Goal: Find specific page/section: Find specific page/section

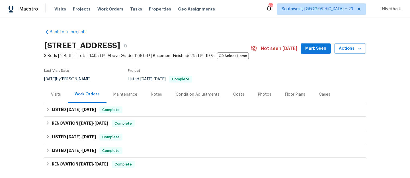
scroll to position [33, 0]
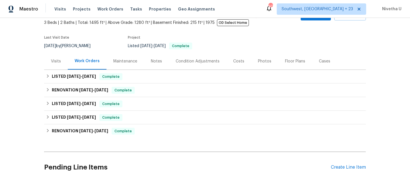
click at [97, 11] on span "Work Orders" at bounding box center [110, 9] width 26 height 6
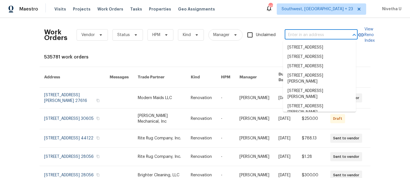
click at [297, 33] on input "text" at bounding box center [313, 35] width 57 height 9
paste input "309 Gina Ln Davenport, FL 33837"
type input "309 Gina Ln Davenport, FL 33837"
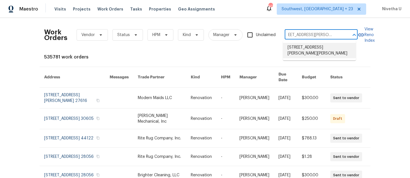
click at [308, 47] on li "[STREET_ADDRESS][PERSON_NAME][PERSON_NAME]" at bounding box center [319, 50] width 73 height 15
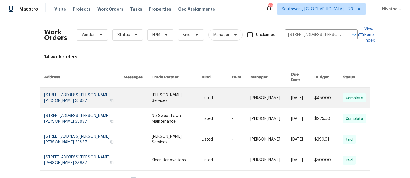
click at [51, 94] on link at bounding box center [83, 98] width 79 height 20
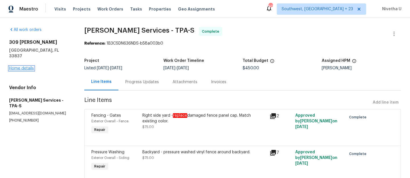
click at [25, 67] on link "Home details" at bounding box center [21, 69] width 25 height 4
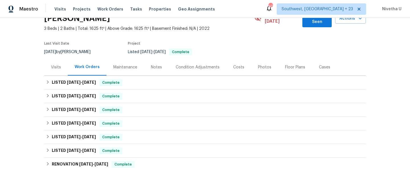
scroll to position [34, 0]
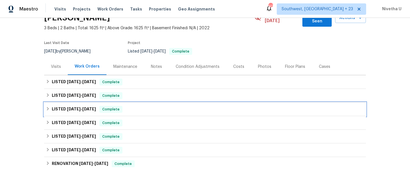
click at [126, 106] on div "LISTED [DATE] - [DATE] Complete" at bounding box center [205, 109] width 318 height 7
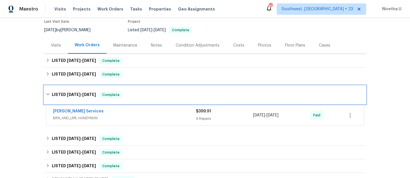
scroll to position [51, 0]
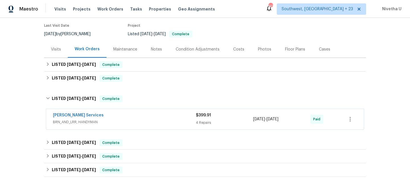
click at [124, 120] on span "BRN_AND_LRR, HANDYMAN" at bounding box center [124, 123] width 143 height 6
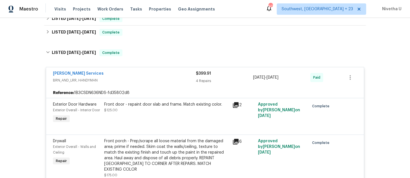
scroll to position [69, 0]
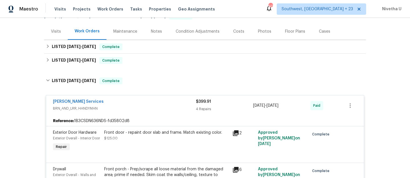
click at [143, 106] on span "BRN_AND_LRR, HANDYMAN" at bounding box center [124, 109] width 143 height 6
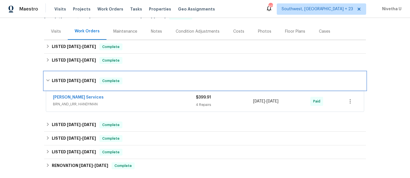
click at [139, 79] on div "LISTED [DATE] - [DATE] Complete" at bounding box center [205, 81] width 318 height 7
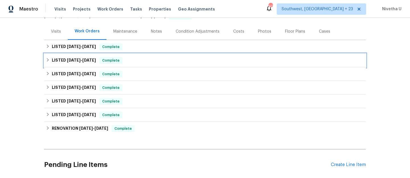
click at [135, 57] on div "LISTED 10/1/25 - 10/8/25 Complete" at bounding box center [205, 60] width 318 height 7
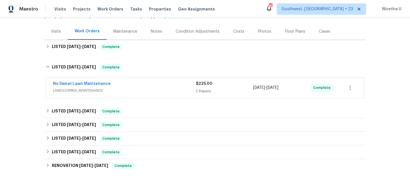
click at [146, 88] on span "LANDSCAPING_MAINTENANCE" at bounding box center [124, 91] width 143 height 6
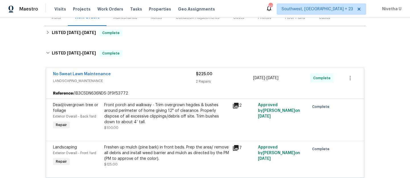
scroll to position [77, 0]
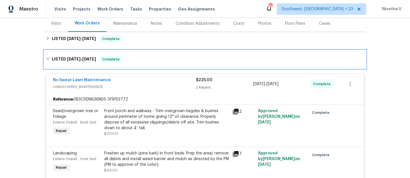
click at [140, 56] on div "LISTED 10/1/25 - 10/8/25 Complete" at bounding box center [205, 59] width 318 height 7
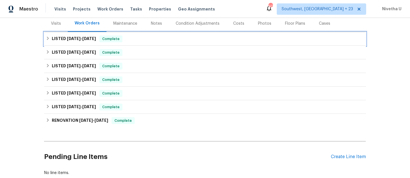
click at [131, 36] on div "LISTED 10/1/25 - 10/8/25 Complete" at bounding box center [205, 39] width 318 height 7
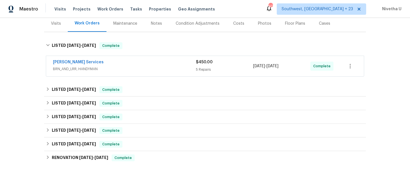
click at [161, 66] on span "BRN_AND_LRR, HANDYMAN" at bounding box center [124, 69] width 143 height 6
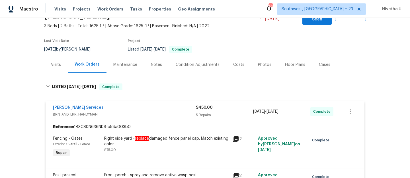
scroll to position [28, 0]
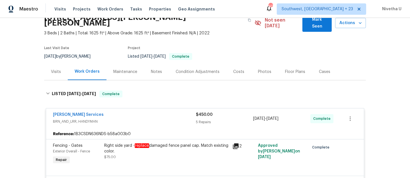
click at [153, 119] on span "BRN_AND_LRR, HANDYMAN" at bounding box center [124, 122] width 143 height 6
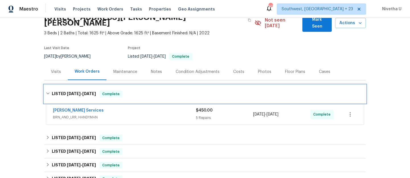
click at [139, 91] on div "LISTED 10/1/25 - 10/8/25 Complete" at bounding box center [205, 94] width 318 height 7
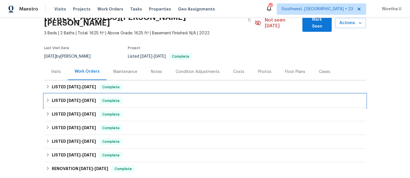
click at [137, 98] on div "LISTED 10/1/25 - 10/8/25 Complete" at bounding box center [205, 101] width 318 height 7
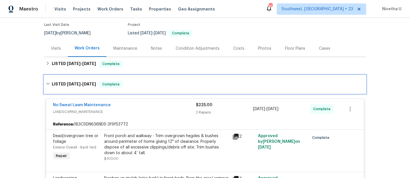
scroll to position [51, 0]
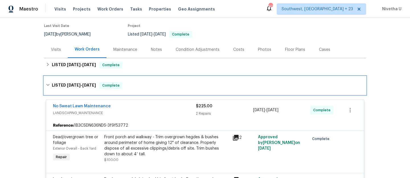
click at [134, 77] on div "LISTED 10/1/25 - 10/8/25 Complete" at bounding box center [205, 86] width 322 height 18
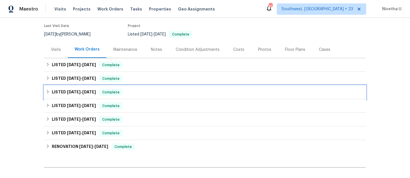
click at [133, 89] on div "LISTED [DATE] - [DATE] Complete" at bounding box center [205, 92] width 318 height 7
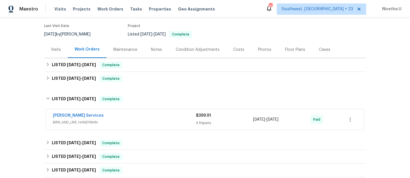
click at [139, 120] on span "BRN_AND_LRR, HANDYMAN" at bounding box center [124, 123] width 143 height 6
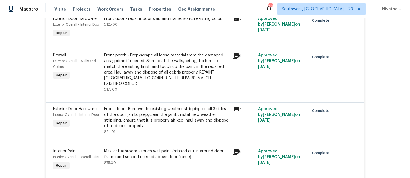
scroll to position [0, 0]
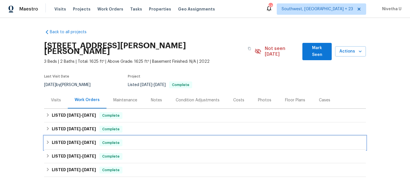
click at [155, 136] on div "LISTED [DATE] - [DATE] Complete" at bounding box center [205, 143] width 322 height 14
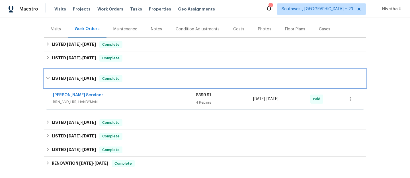
scroll to position [73, 0]
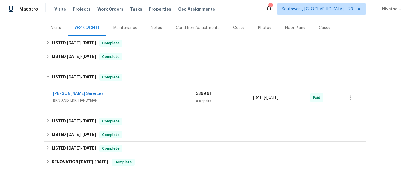
click at [144, 101] on div "[PERSON_NAME] Services BRN_AND_LRR, HANDYMAN $399.91 4 Repairs [DATE] - [DATE] …" at bounding box center [205, 98] width 318 height 20
click at [142, 98] on span "BRN_AND_LRR, HANDYMAN" at bounding box center [124, 101] width 143 height 6
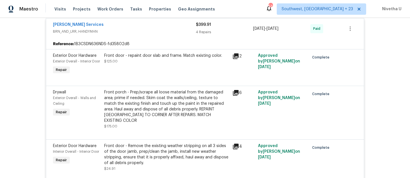
scroll to position [94, 0]
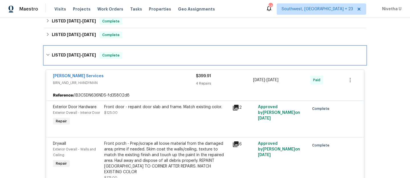
click at [133, 55] on div "LISTED [DATE] - [DATE] Complete" at bounding box center [205, 55] width 322 height 18
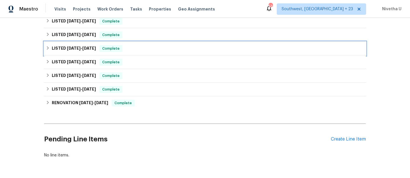
scroll to position [40, 0]
